Goal: Find specific page/section: Find specific page/section

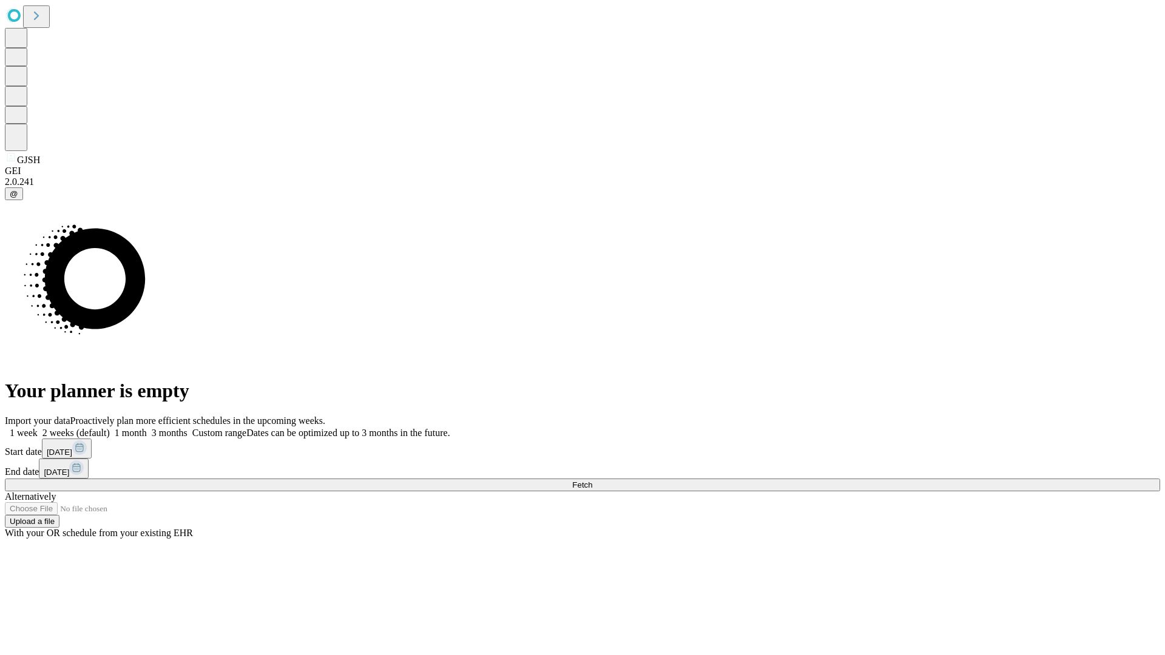
click at [592, 480] on span "Fetch" at bounding box center [582, 484] width 20 height 9
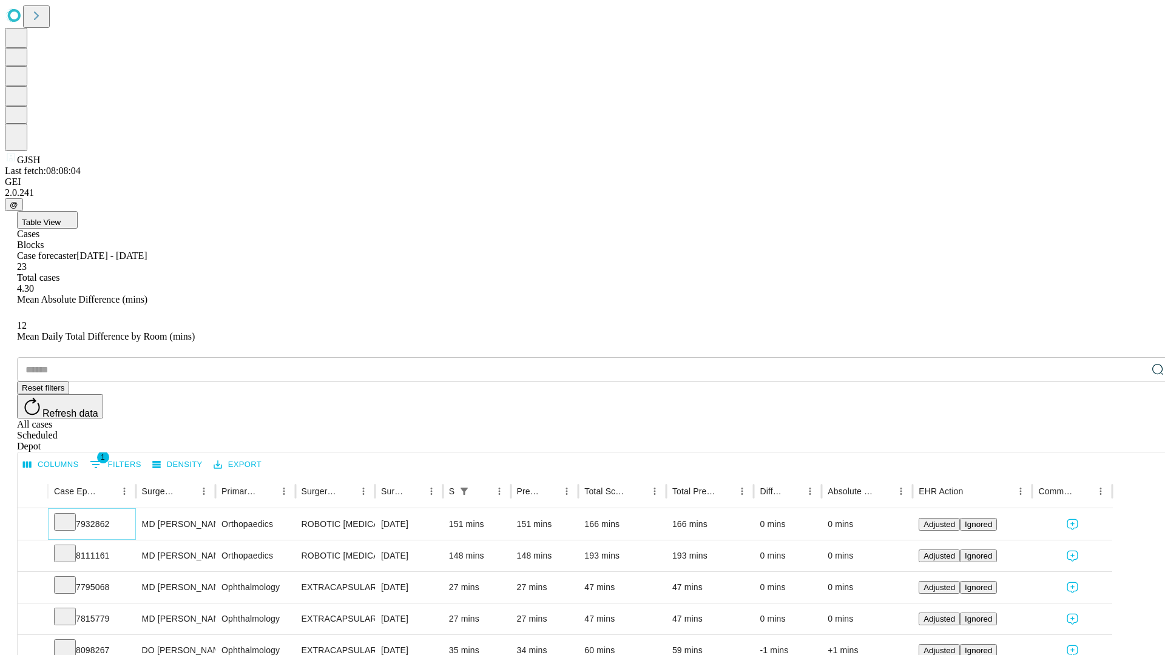
click at [71, 515] on icon at bounding box center [65, 521] width 12 height 12
